Goal: Information Seeking & Learning: Learn about a topic

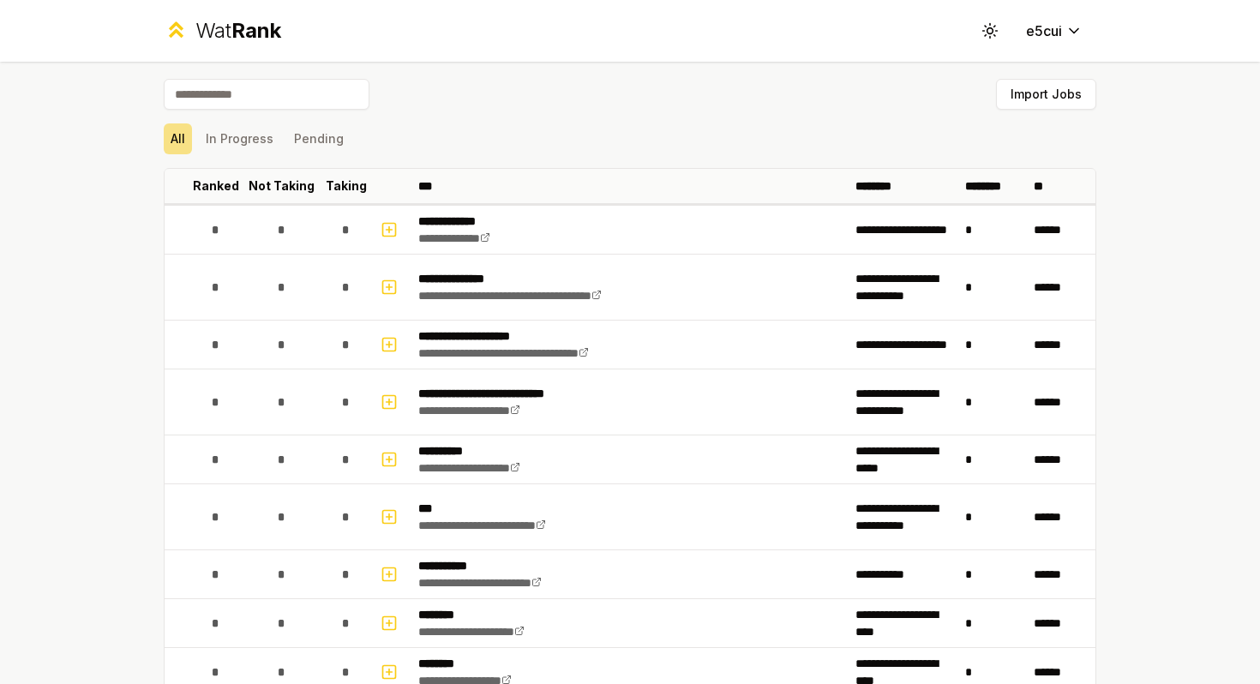
scroll to position [1770, 0]
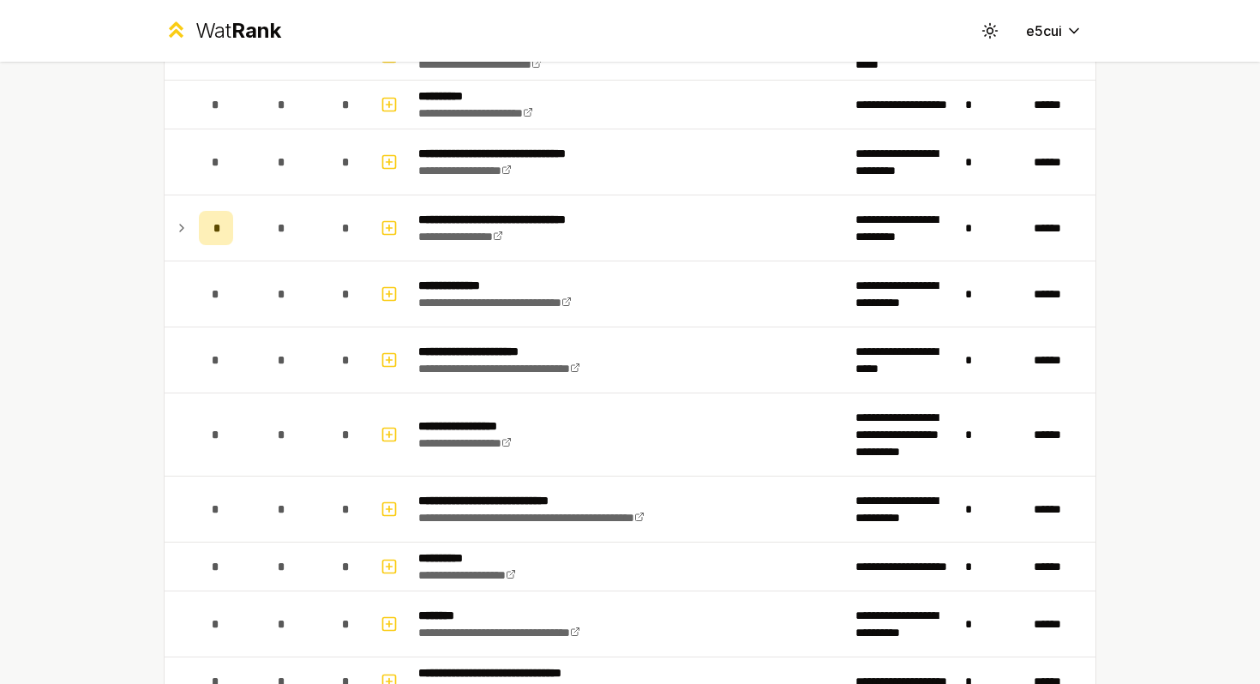
scroll to position [1345, 0]
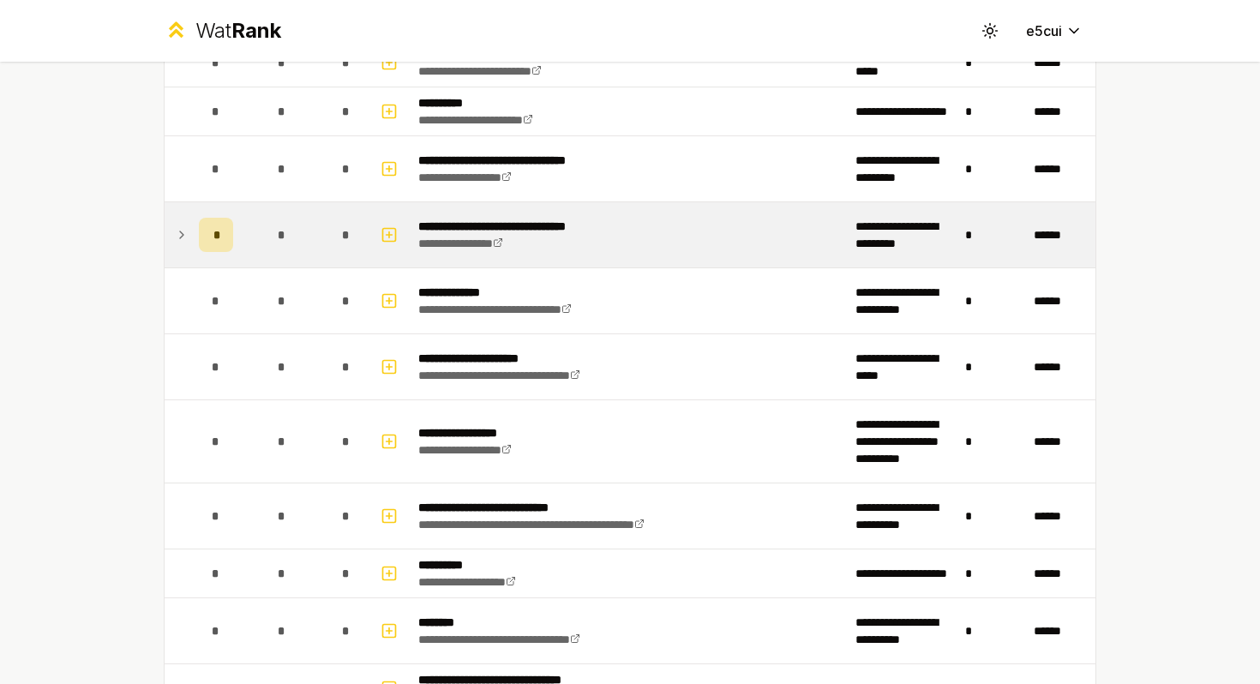
click at [187, 232] on icon at bounding box center [182, 235] width 14 height 21
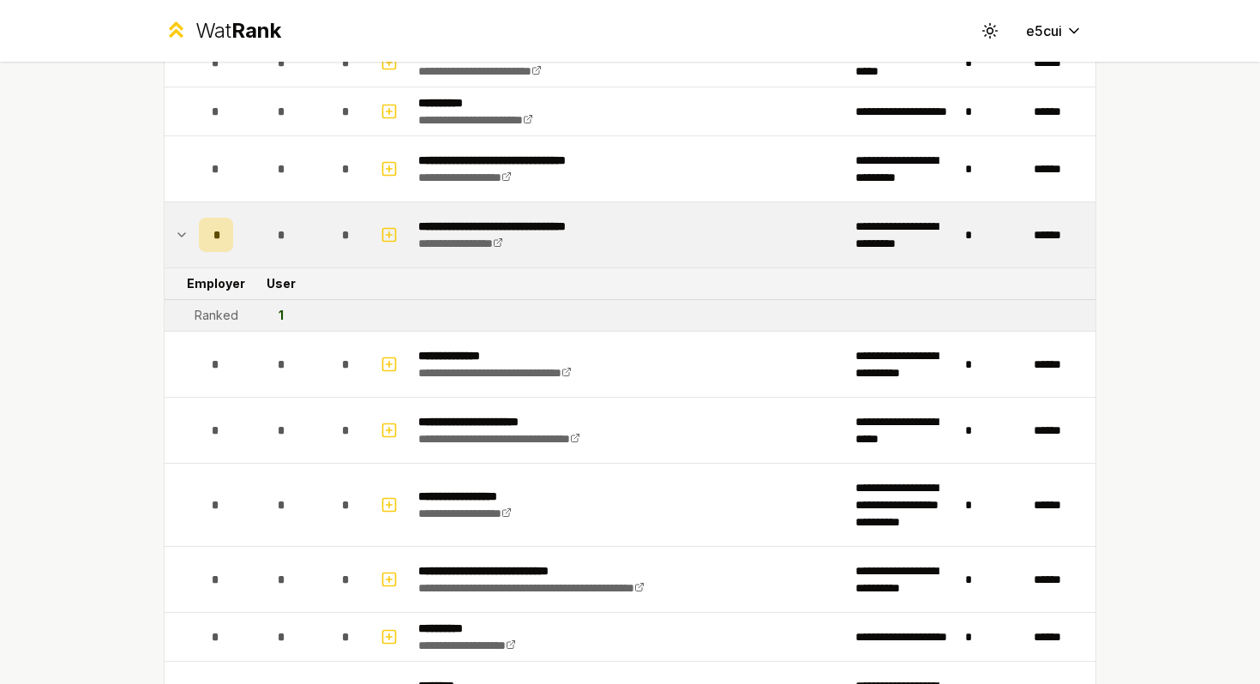
click at [185, 232] on icon at bounding box center [182, 235] width 14 height 21
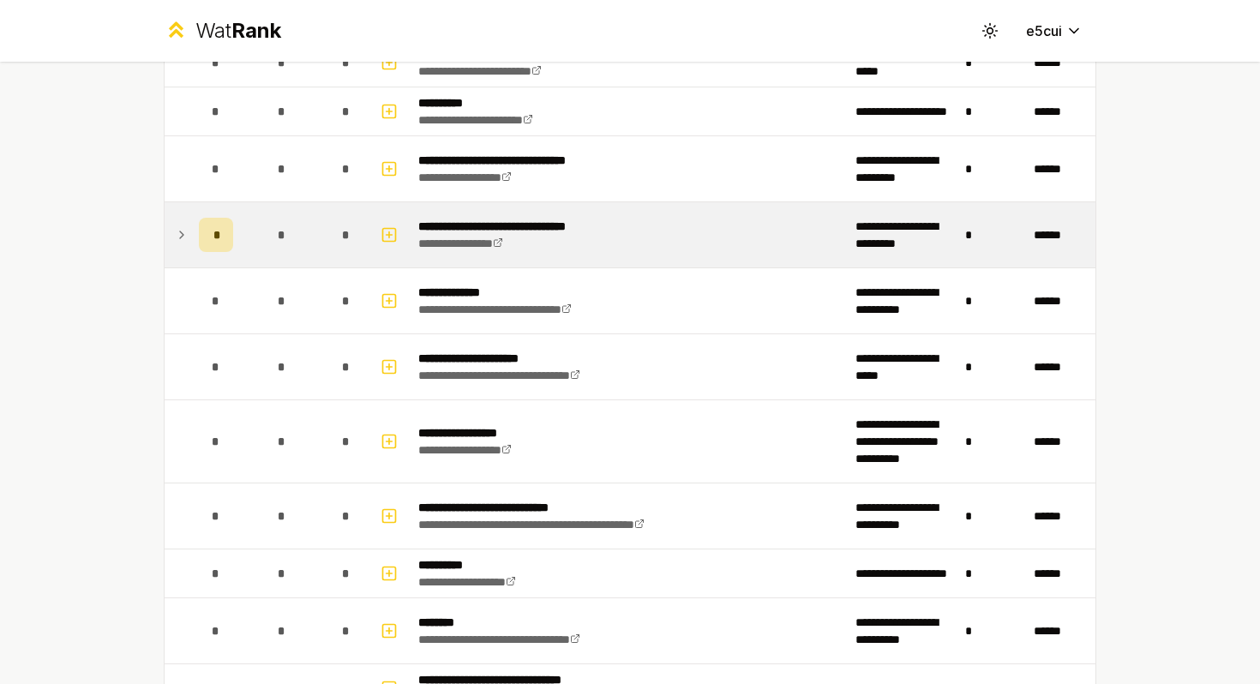
click at [185, 232] on icon at bounding box center [182, 235] width 14 height 21
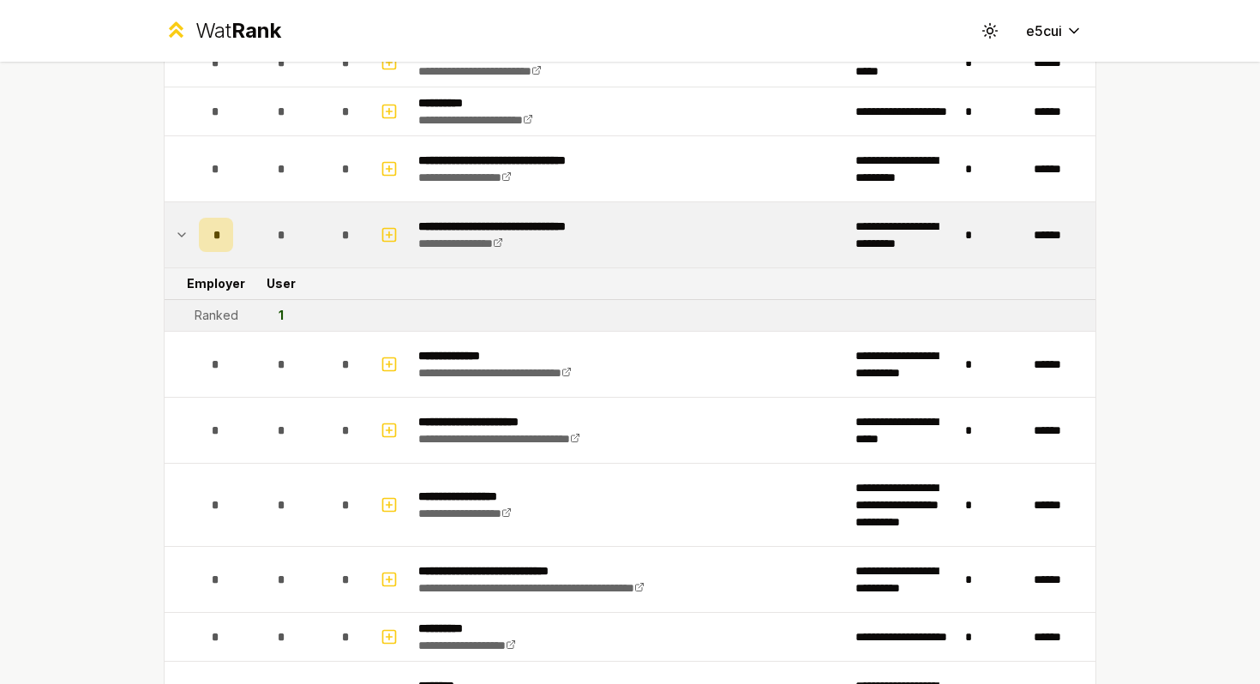
click at [189, 235] on td at bounding box center [178, 234] width 27 height 65
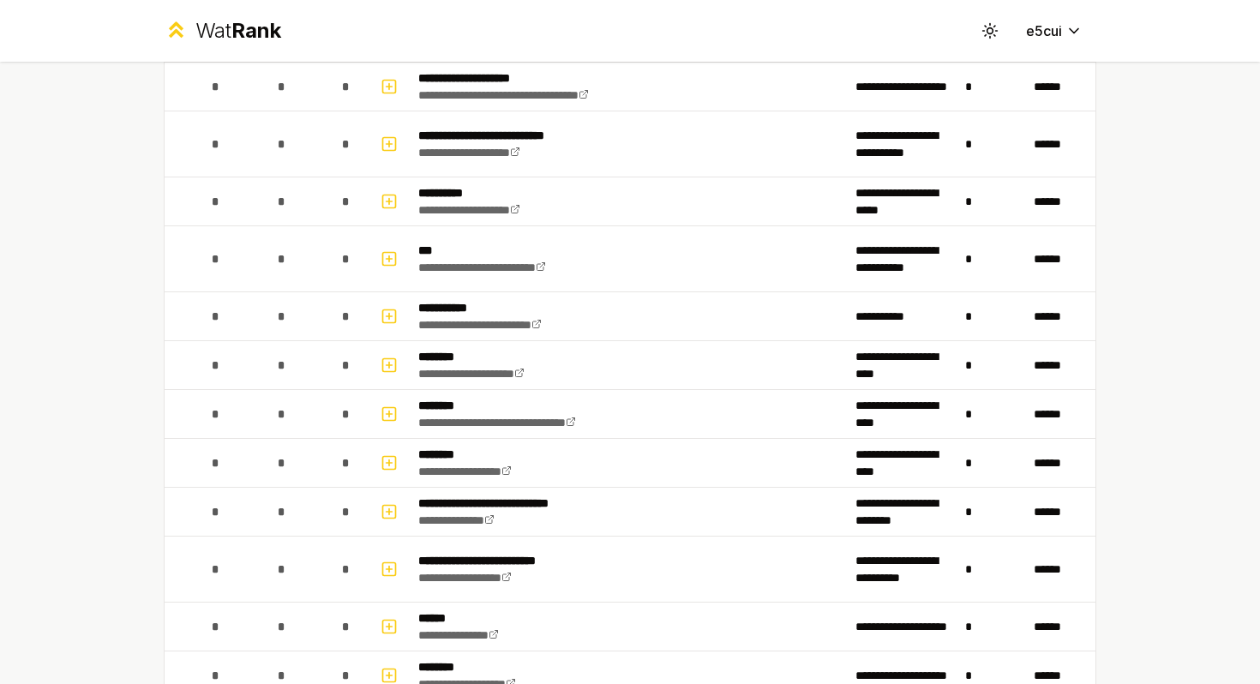
scroll to position [0, 0]
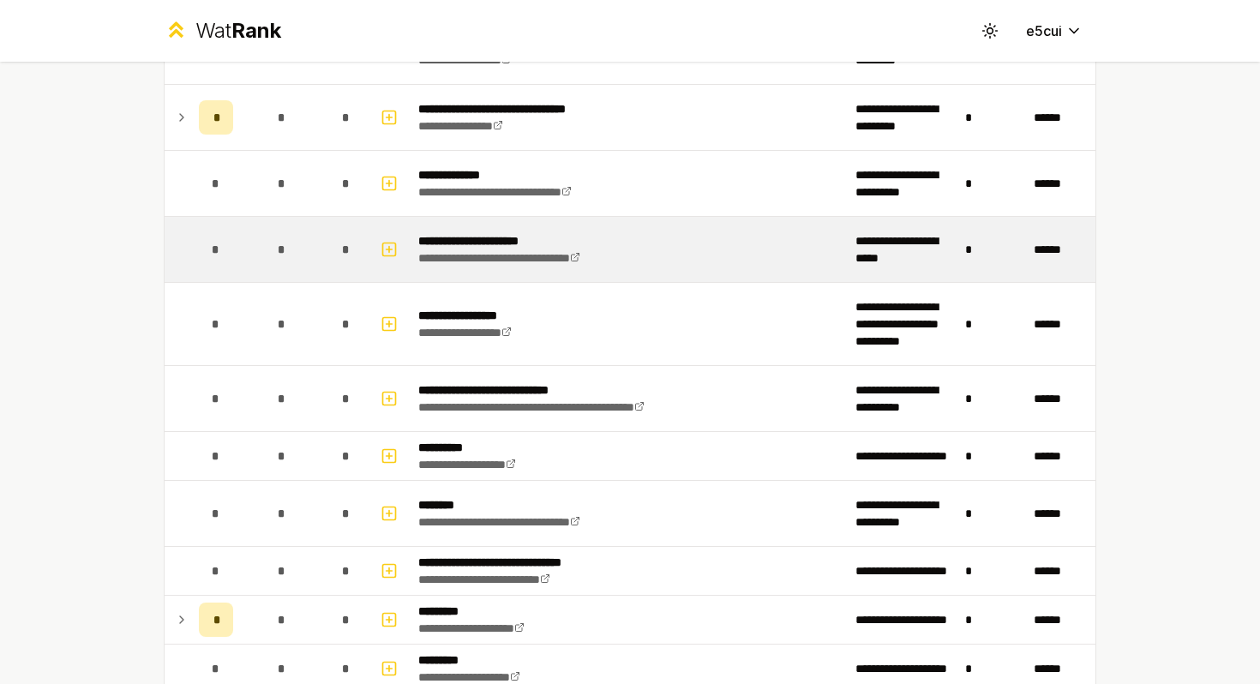
scroll to position [1452, 0]
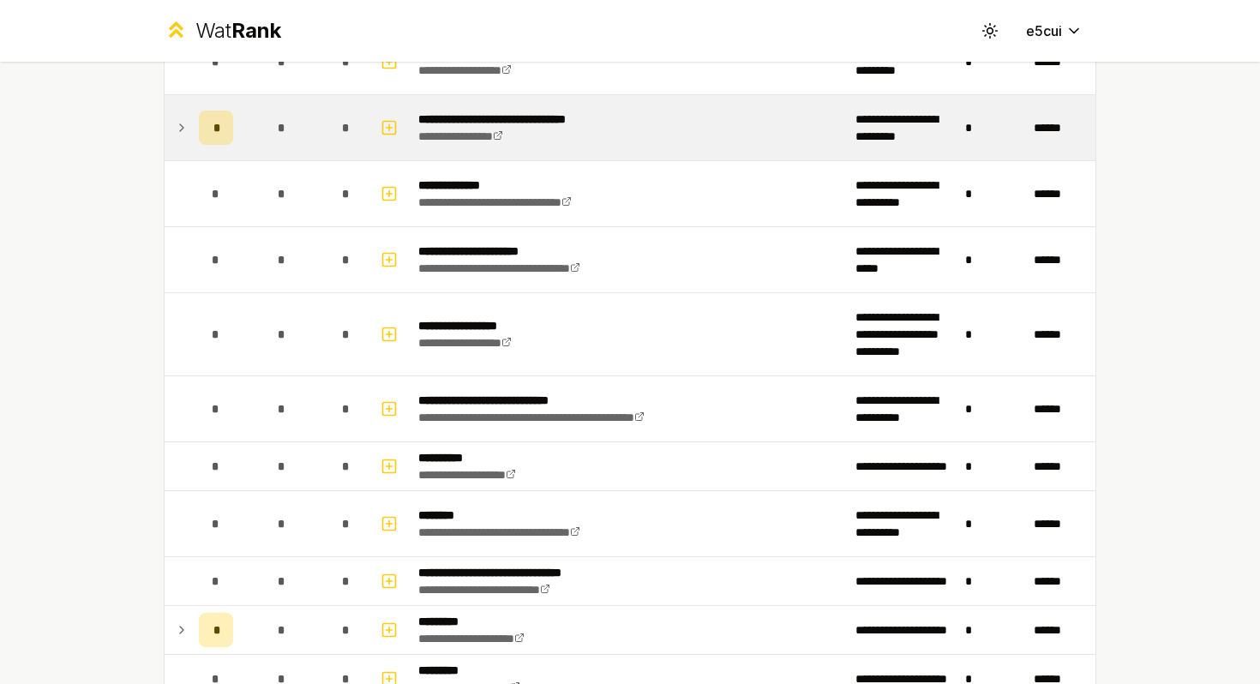
click at [184, 129] on icon at bounding box center [182, 127] width 14 height 21
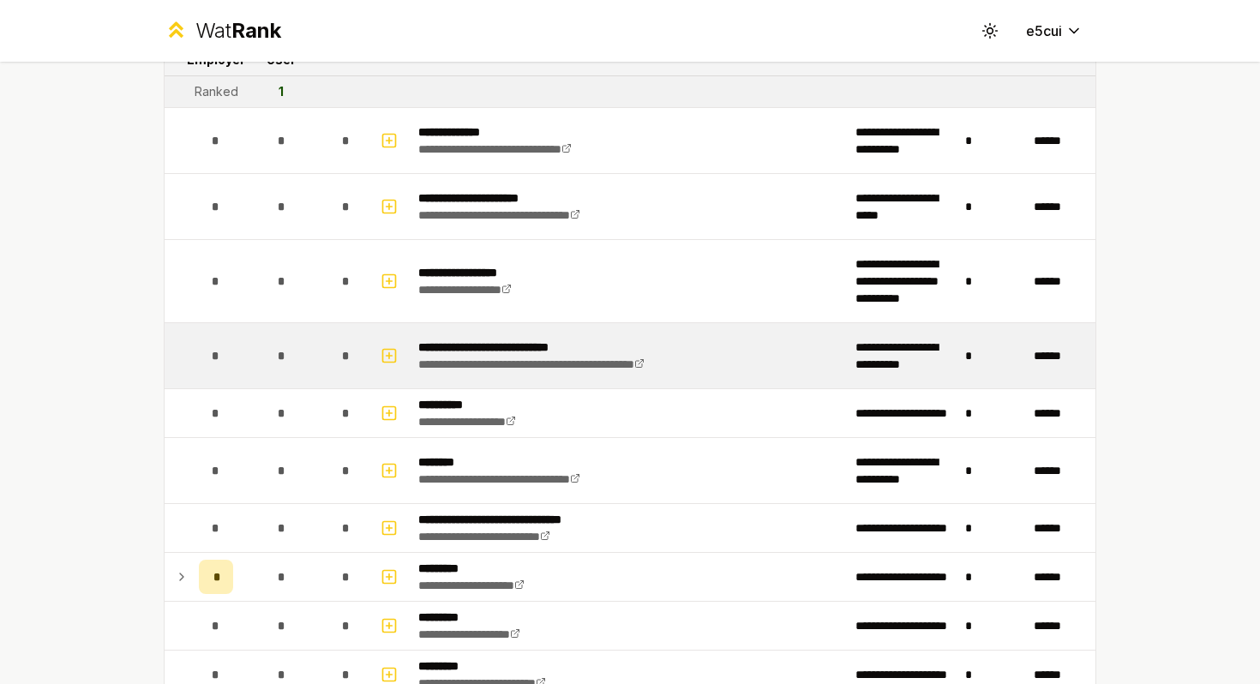
scroll to position [1656, 0]
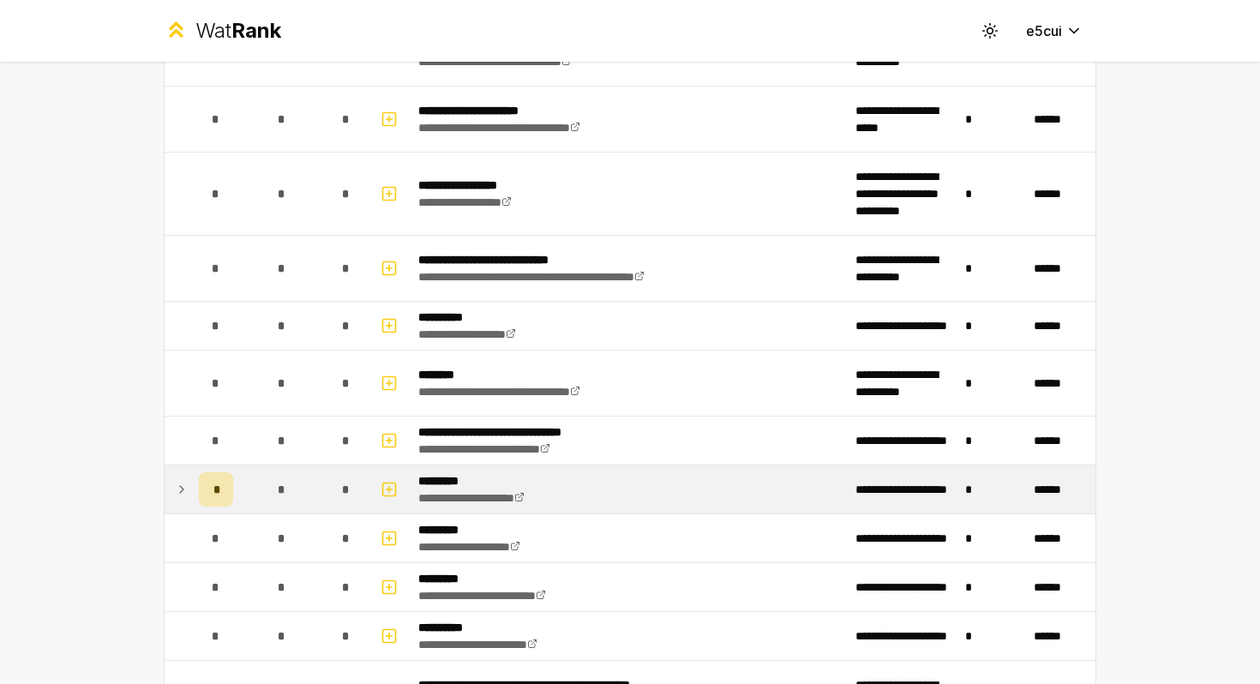
click at [178, 487] on icon at bounding box center [182, 489] width 14 height 21
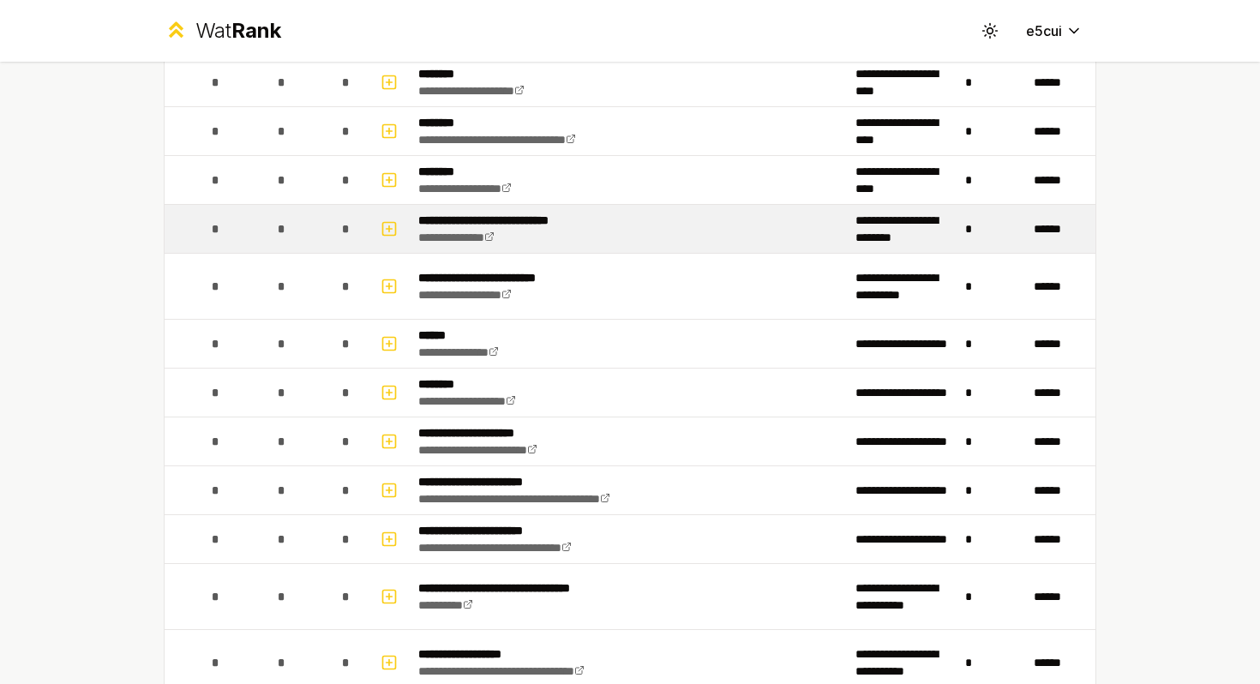
scroll to position [279, 0]
